Goal: Transaction & Acquisition: Purchase product/service

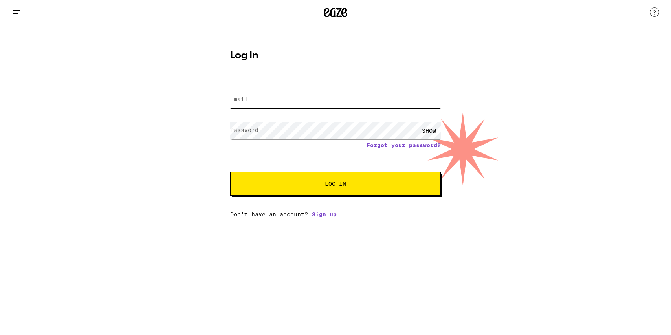
click at [278, 102] on input "Email" at bounding box center [335, 100] width 211 height 18
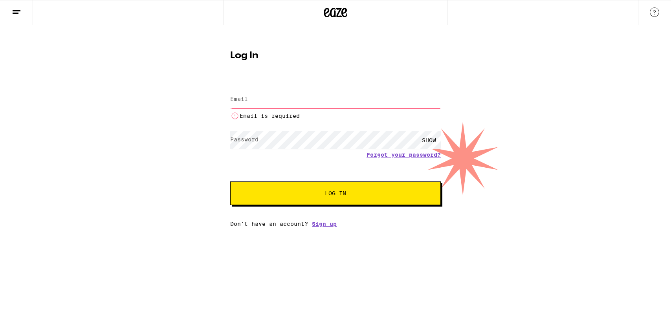
type input "[PERSON_NAME][EMAIL_ADDRESS][DOMAIN_NAME]"
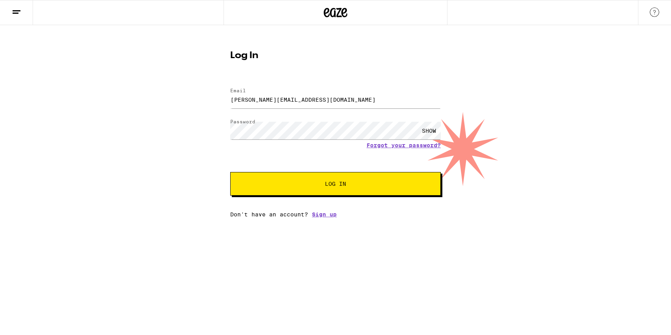
click at [321, 186] on span "Log In" at bounding box center [335, 184] width 147 height 6
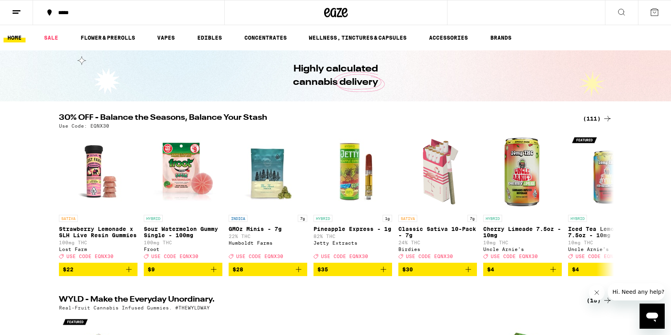
click at [16, 37] on link "HOME" at bounding box center [15, 37] width 22 height 9
click at [98, 10] on div "*****" at bounding box center [133, 13] width 158 height 6
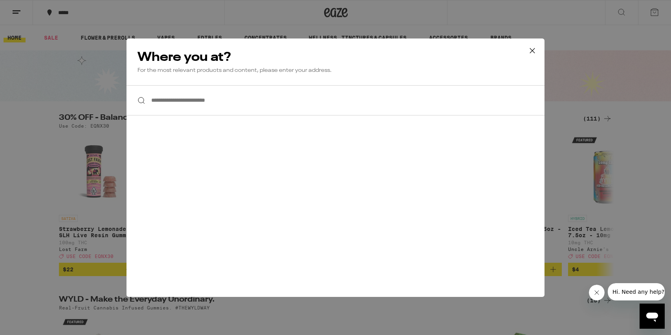
click at [189, 101] on input "**********" at bounding box center [336, 100] width 418 height 30
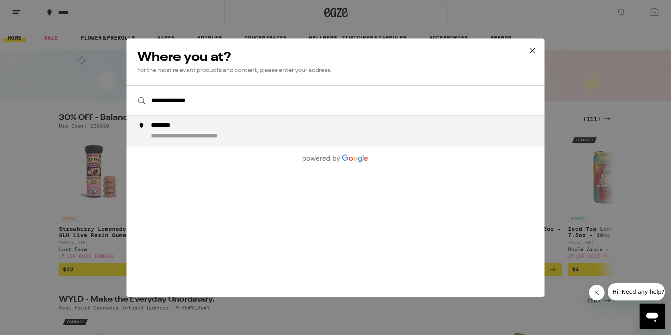
click at [177, 136] on div "**********" at bounding box center [208, 136] width 114 height 8
type input "**********"
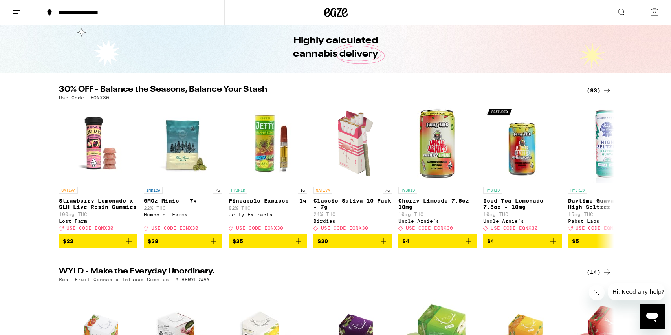
scroll to position [39, 0]
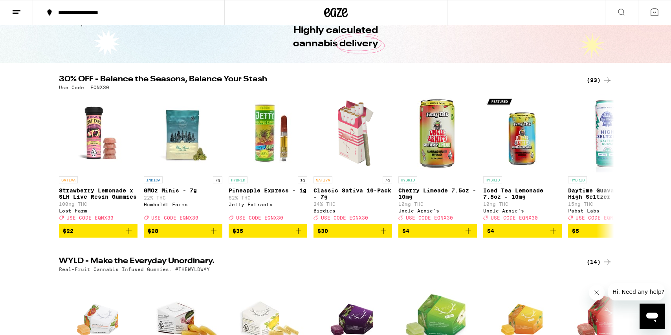
click at [607, 267] on icon at bounding box center [607, 261] width 9 height 9
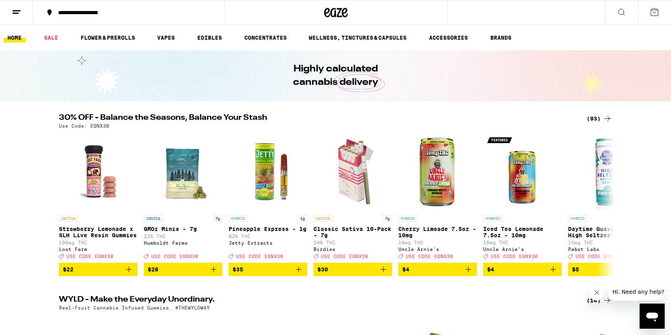
click at [603, 116] on icon at bounding box center [607, 118] width 9 height 9
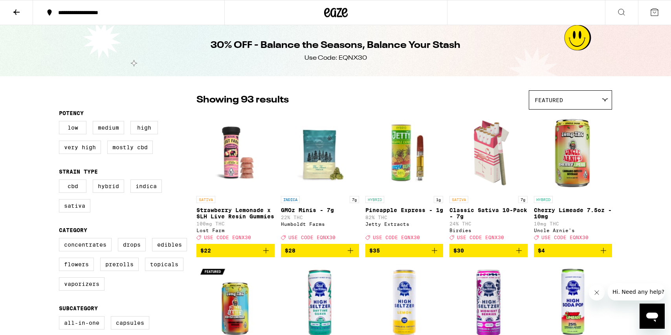
click at [574, 96] on div "Featured" at bounding box center [570, 100] width 83 height 18
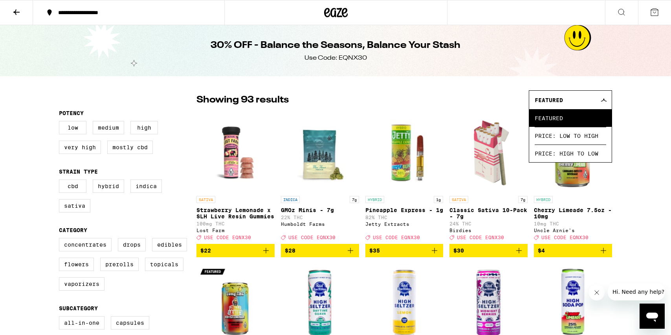
click at [572, 105] on div "Featured" at bounding box center [570, 100] width 83 height 18
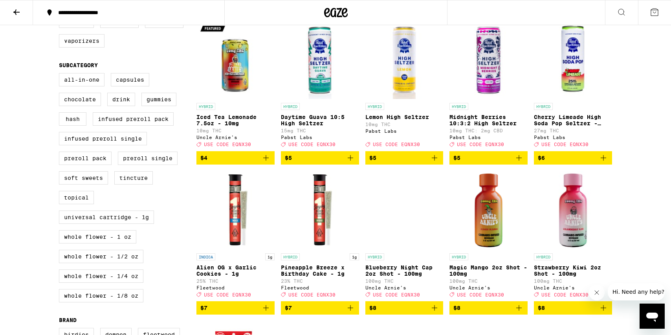
scroll to position [242, 0]
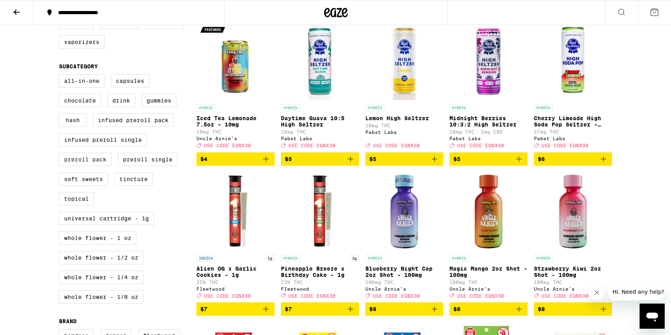
click at [90, 166] on label "Preroll Pack" at bounding box center [85, 159] width 53 height 13
click at [61, 76] on input "Preroll Pack" at bounding box center [61, 75] width 0 height 0
checkbox input "true"
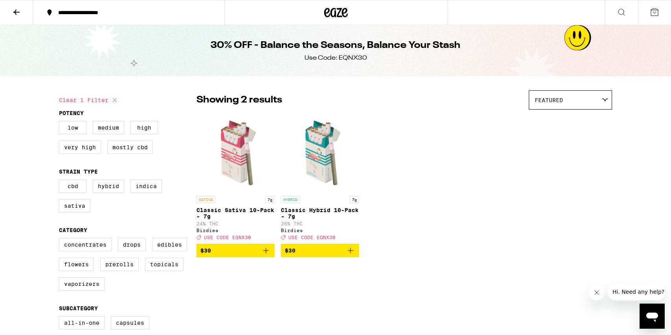
click at [241, 158] on img "Open page for Classic Sativa 10-Pack - 7g from Birdies" at bounding box center [235, 153] width 78 height 79
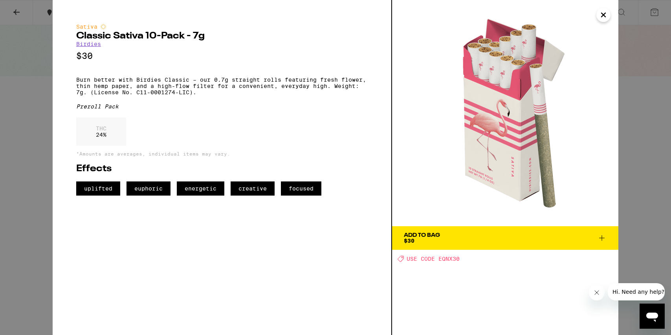
click at [458, 240] on span "Add To Bag $30" at bounding box center [505, 238] width 203 height 11
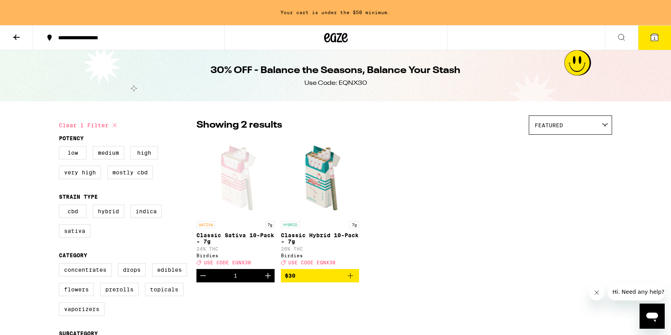
click at [237, 264] on span "USE CODE EQNX30" at bounding box center [227, 262] width 47 height 5
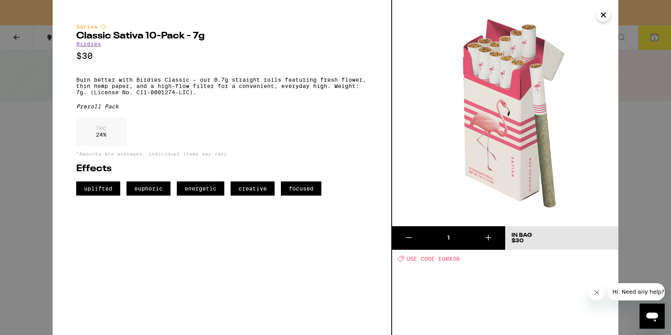
click at [440, 260] on span "USE CODE EQNX30" at bounding box center [433, 259] width 53 height 6
drag, startPoint x: 466, startPoint y: 261, endPoint x: 438, endPoint y: 261, distance: 27.5
click at [438, 261] on div "Deal Created with Sketch. USE CODE EQNX30" at bounding box center [508, 258] width 221 height 7
copy span "EQNX30"
click at [291, 94] on p "Burn better with Birdies Classic – our 0.7g straight rolls featuring fresh flow…" at bounding box center [222, 86] width 292 height 19
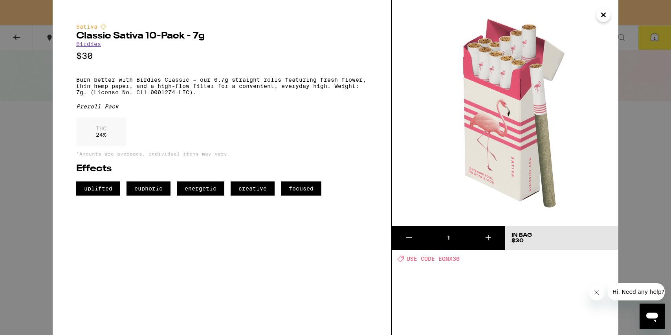
click at [39, 154] on div "Sativa Classic Sativa 10-Pack - 7g Birdies $30 Burn better with Birdies Classic…" at bounding box center [335, 167] width 671 height 335
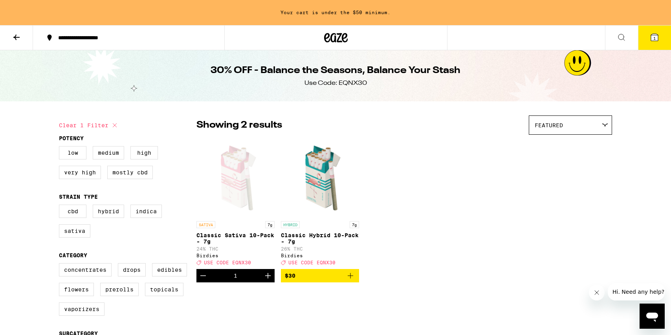
click at [16, 38] on icon at bounding box center [16, 38] width 6 height 6
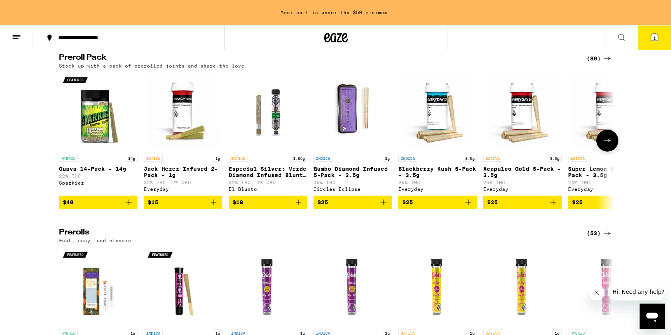
scroll to position [1830, 0]
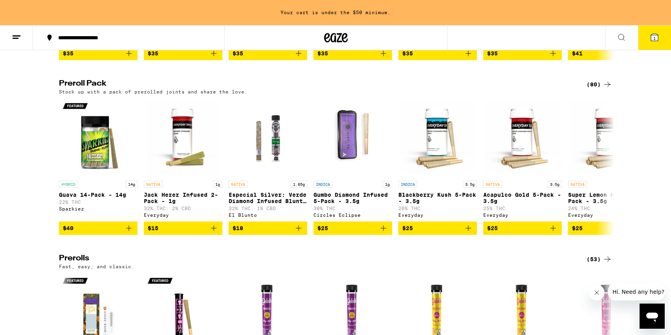
click at [96, 89] on h2 "Preroll Pack" at bounding box center [316, 84] width 515 height 9
click at [603, 134] on div "**********" at bounding box center [335, 32] width 671 height 3725
click at [601, 89] on div "(80)" at bounding box center [600, 84] width 26 height 9
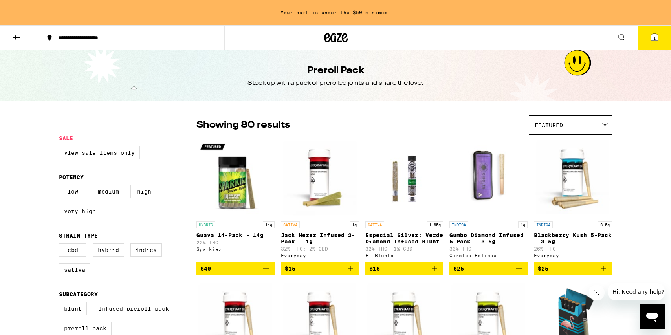
click at [600, 125] on div "Featured" at bounding box center [570, 125] width 83 height 18
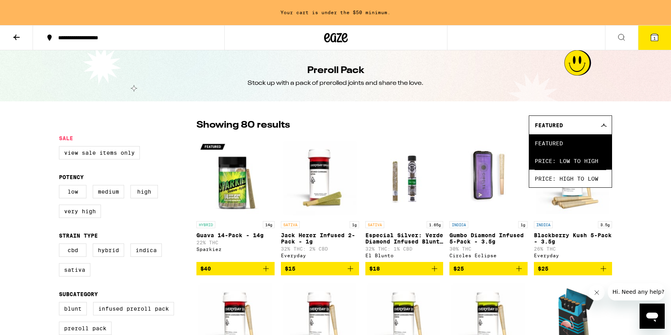
click at [580, 160] on span "Price: Low to High" at bounding box center [571, 161] width 72 height 18
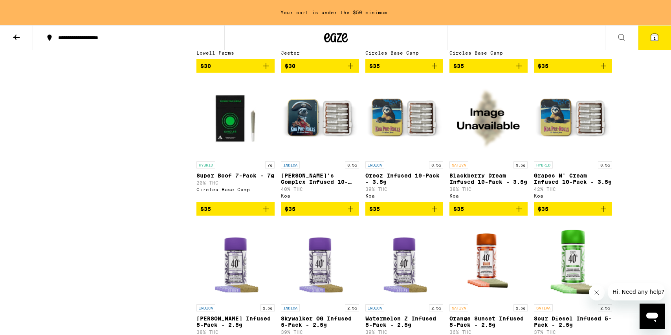
scroll to position [779, 0]
